Goal: Information Seeking & Learning: Find specific fact

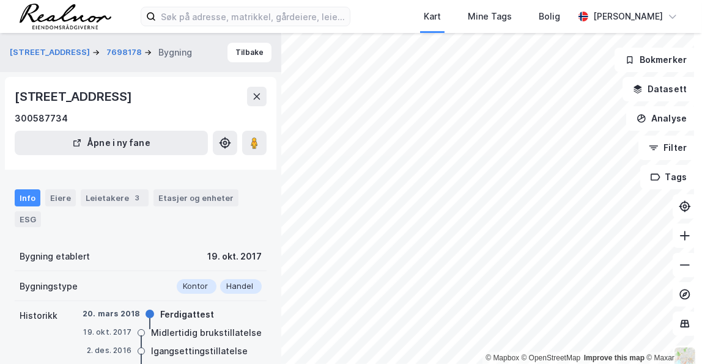
scroll to position [40, 0]
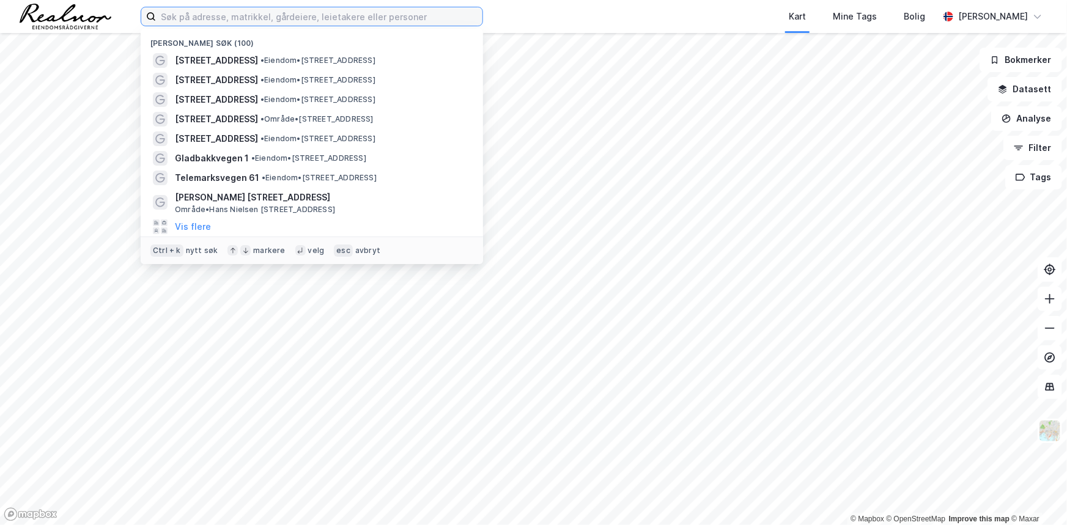
click at [257, 14] on input at bounding box center [319, 16] width 326 height 18
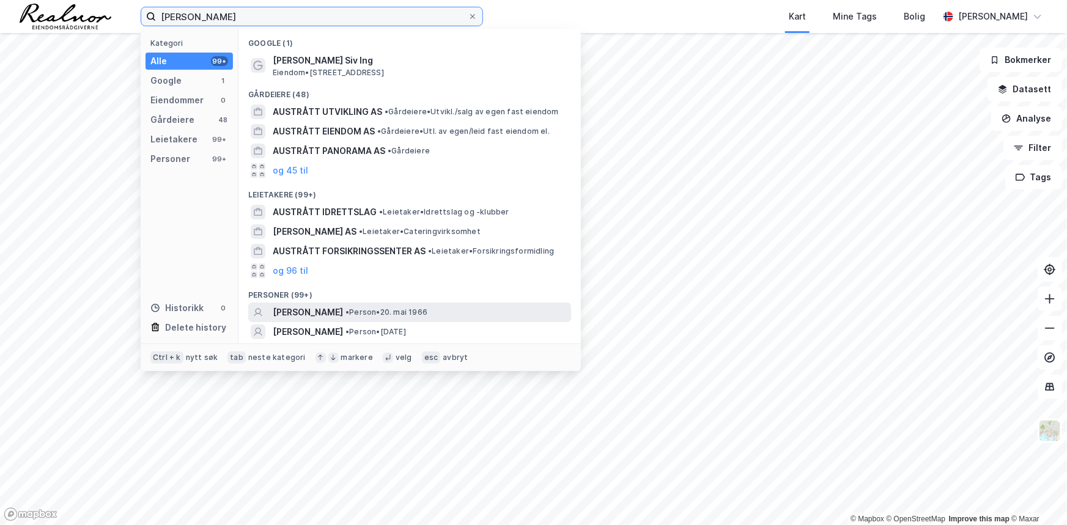
type input "kurt austrått"
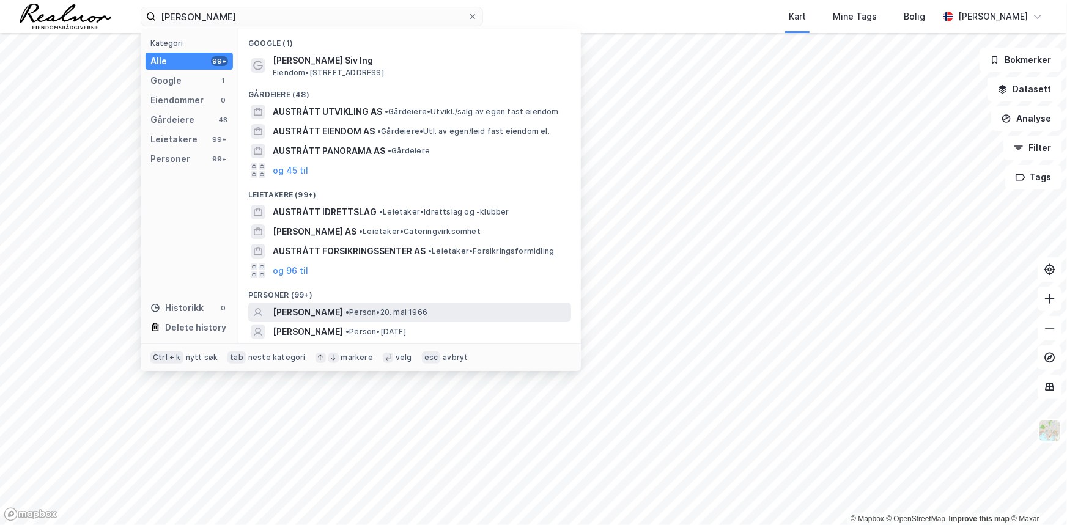
click at [410, 311] on span "• Person • 20. mai 1966" at bounding box center [386, 312] width 82 height 10
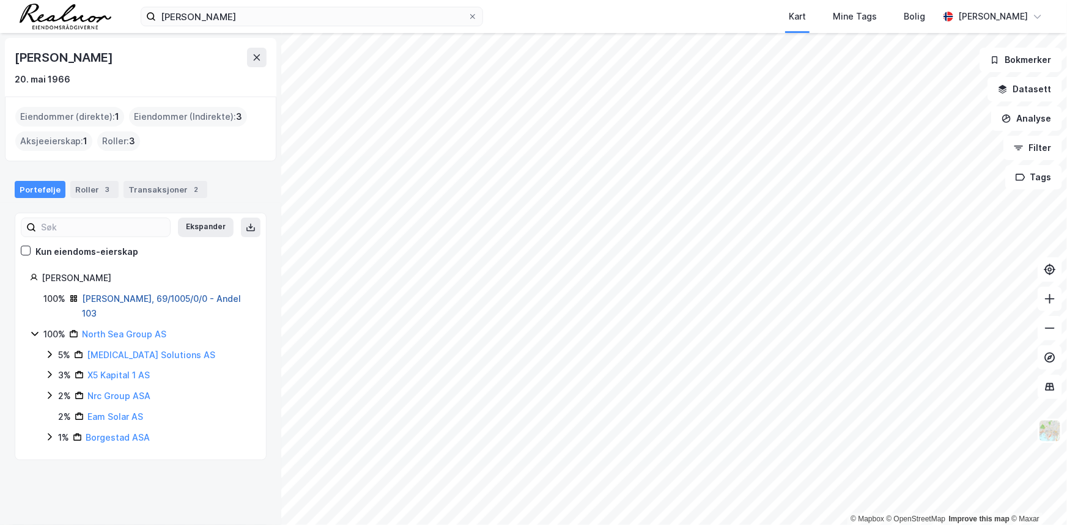
click at [148, 300] on link "Sandnes, 69/1005/0/0 - Andel 103" at bounding box center [161, 305] width 159 height 25
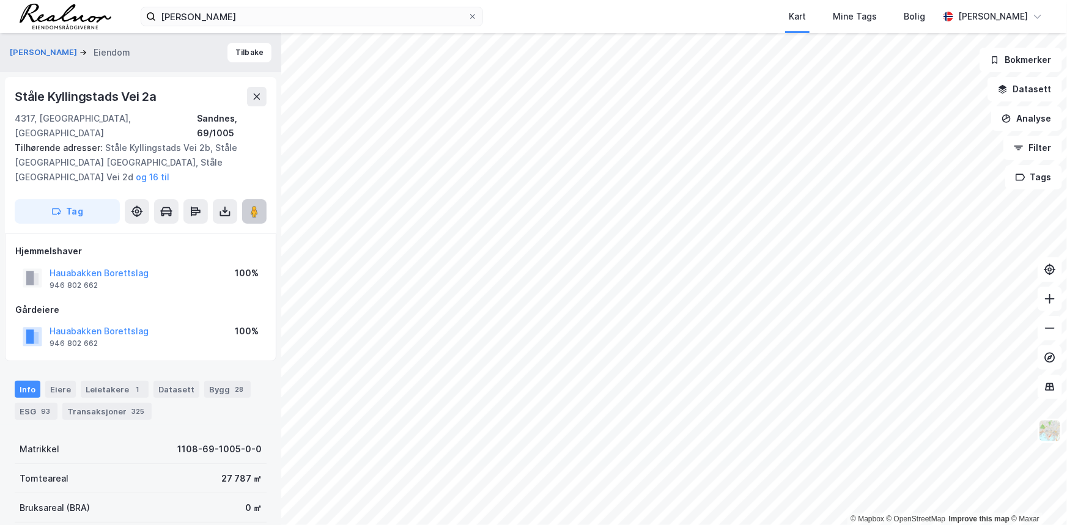
click at [249, 199] on button at bounding box center [254, 211] width 24 height 24
click at [79, 51] on button "AUSTRÅTT KURT ODDVAR" at bounding box center [45, 52] width 70 height 12
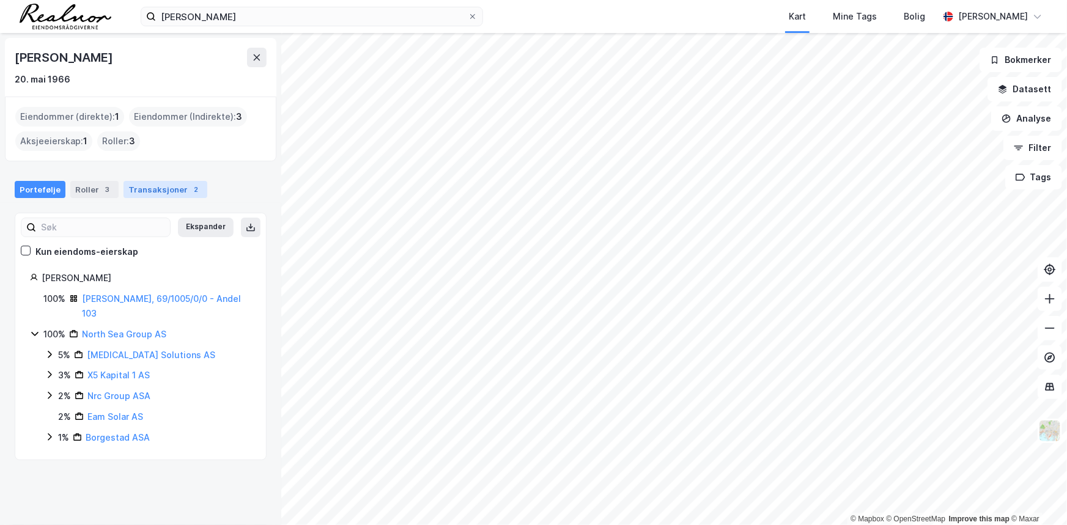
click at [190, 188] on div "2" at bounding box center [196, 189] width 12 height 12
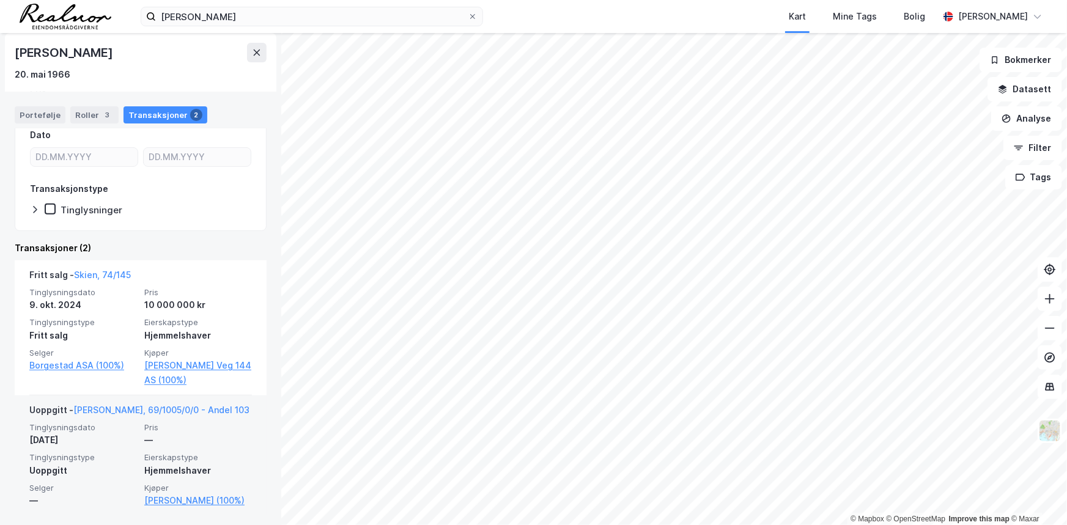
scroll to position [165, 0]
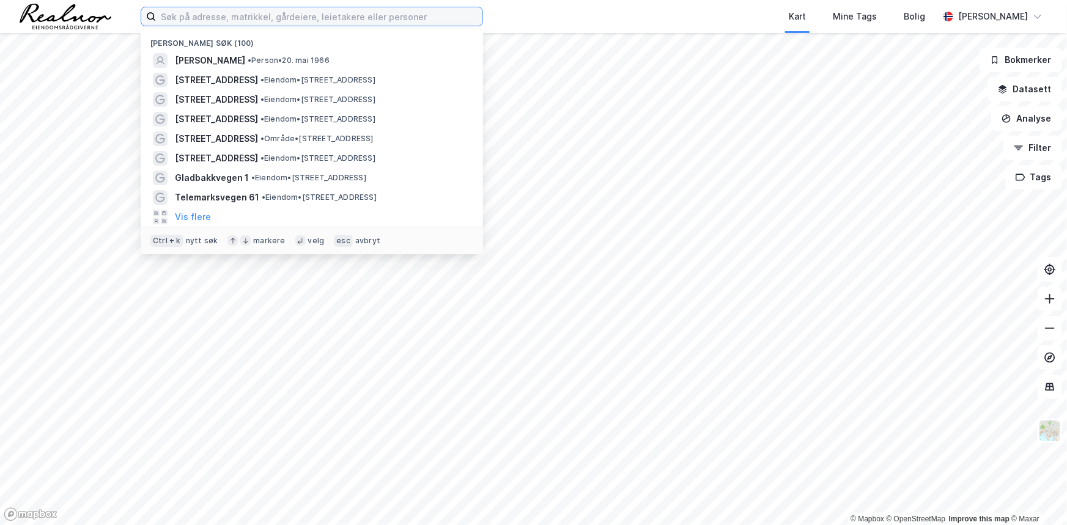
click at [208, 20] on input at bounding box center [319, 16] width 326 height 18
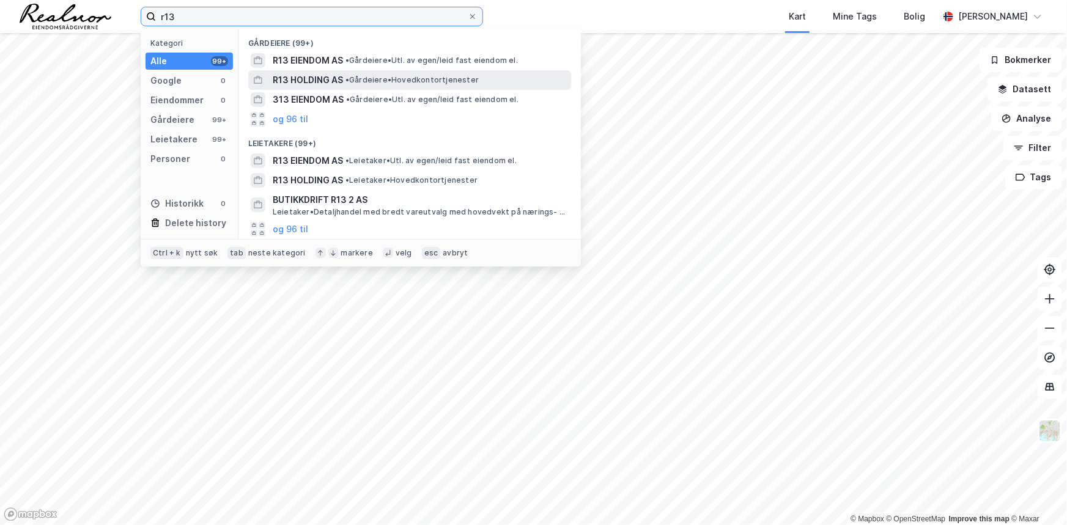
type input "r13"
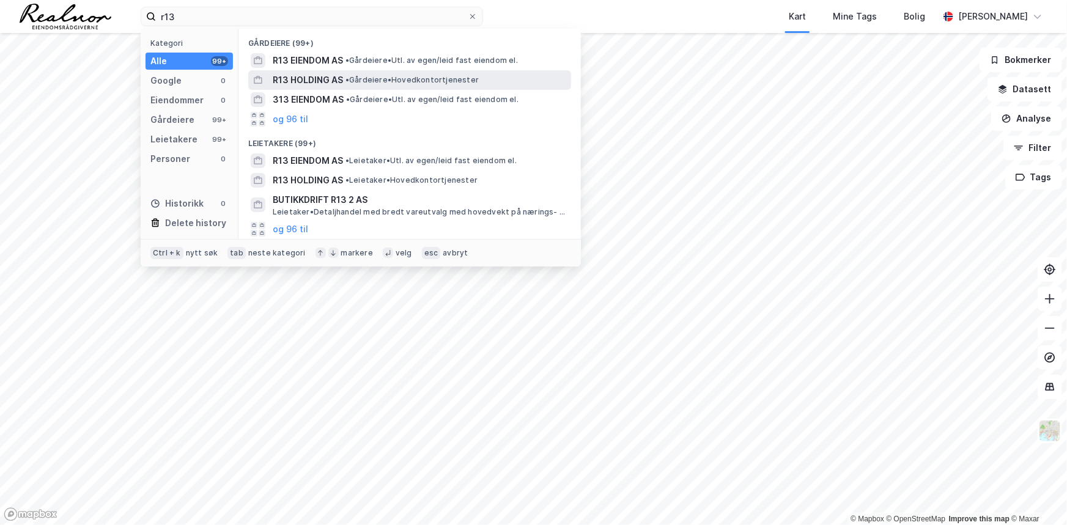
click at [308, 75] on span "R13 HOLDING AS" at bounding box center [308, 80] width 70 height 15
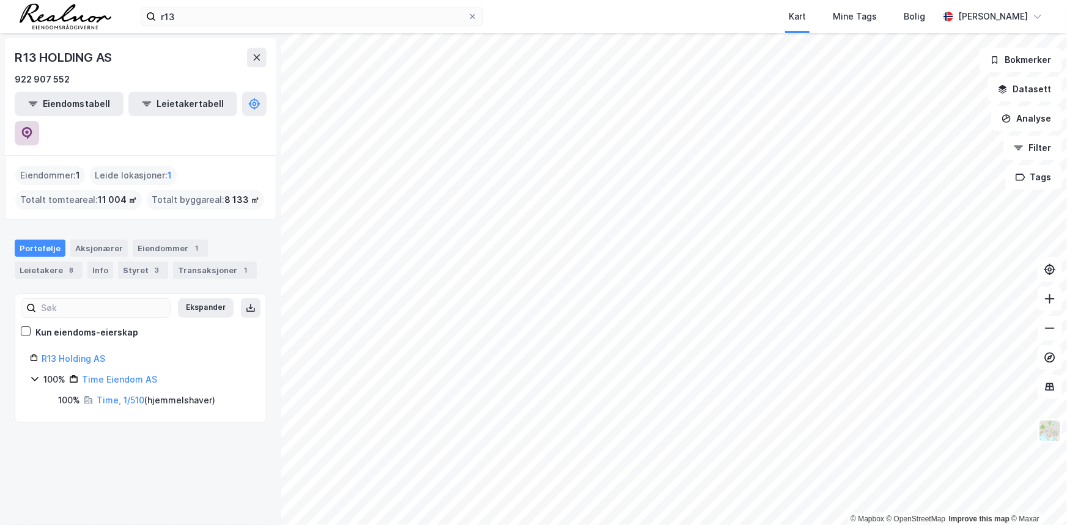
click at [32, 127] on icon at bounding box center [27, 133] width 10 height 12
